Goal: Navigation & Orientation: Find specific page/section

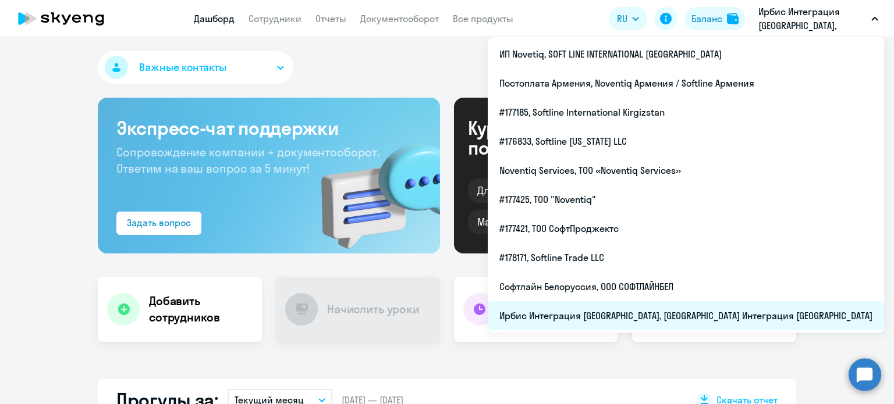
click at [775, 312] on li "Ирбис Интеграция [GEOGRAPHIC_DATA], [GEOGRAPHIC_DATA] Интеграция [GEOGRAPHIC_DA…" at bounding box center [686, 315] width 396 height 29
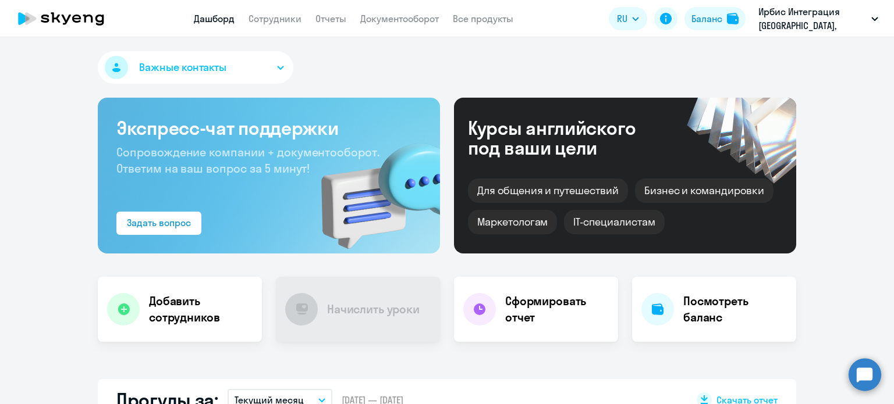
click at [211, 19] on link "Дашборд" at bounding box center [214, 19] width 41 height 12
click at [293, 19] on link "Сотрудники" at bounding box center [274, 19] width 53 height 12
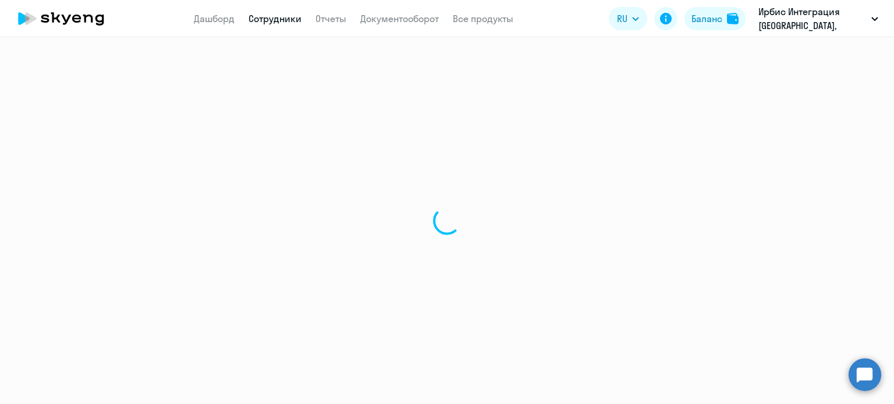
select select "30"
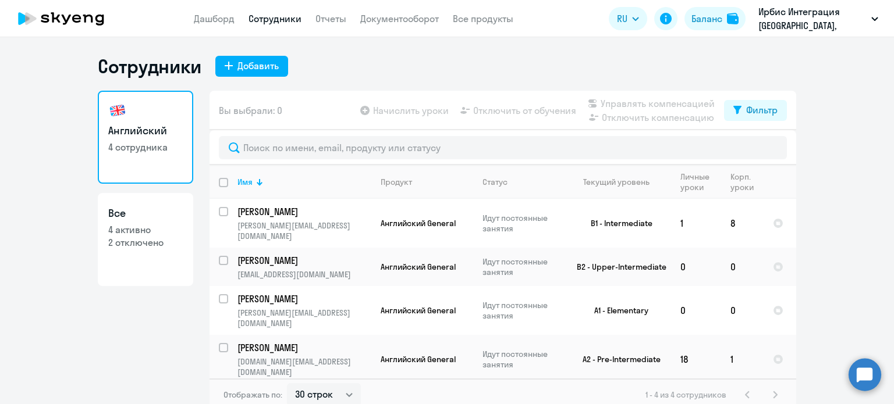
click at [221, 12] on app-menu-item-link "Дашборд" at bounding box center [214, 19] width 41 height 15
click at [221, 16] on link "Дашборд" at bounding box center [214, 19] width 41 height 12
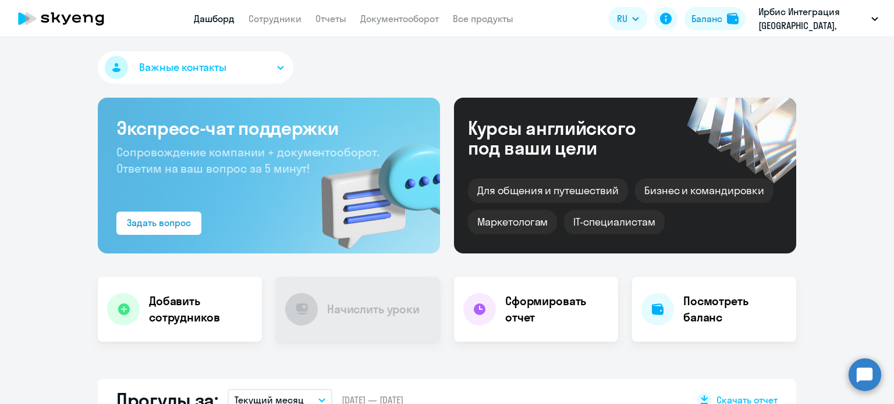
select select "30"
click at [378, 22] on link "Документооборот" at bounding box center [399, 19] width 79 height 12
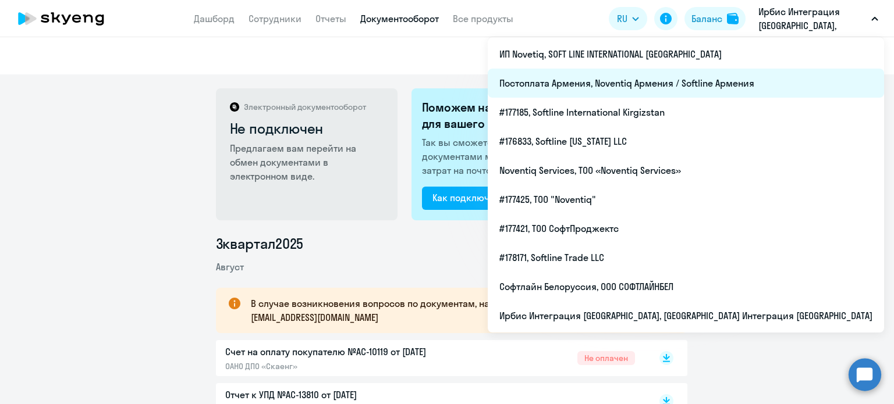
click at [742, 90] on li "Постоплата Армения, Noventiq Армения / Softline Армения" at bounding box center [686, 83] width 396 height 29
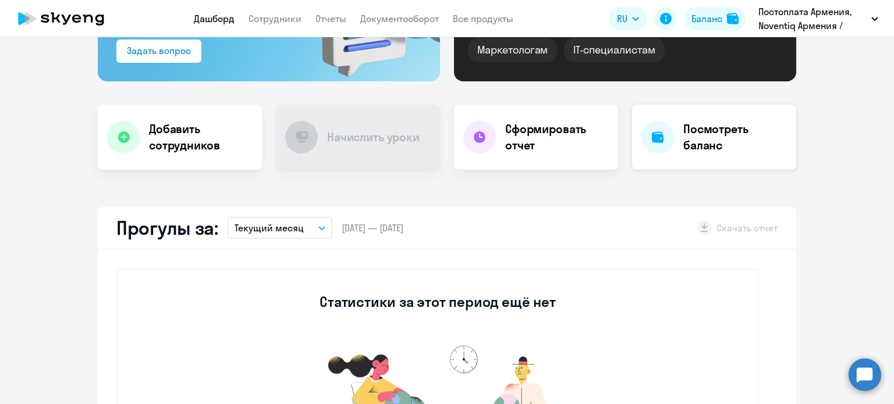
scroll to position [29, 0]
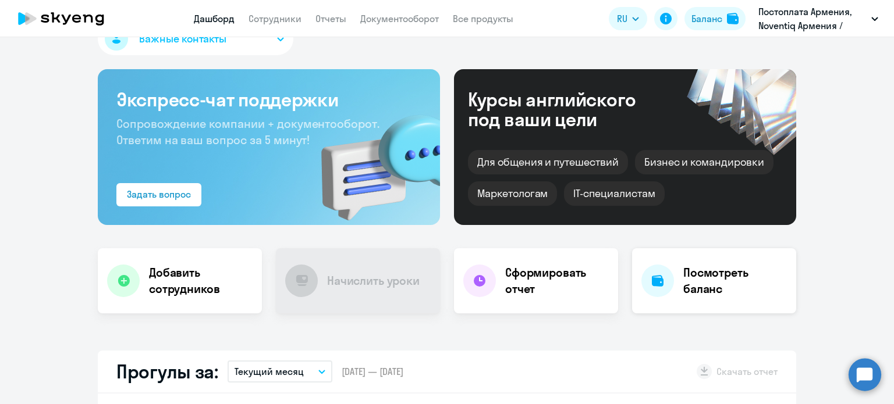
select select "30"
